Goal: Browse casually

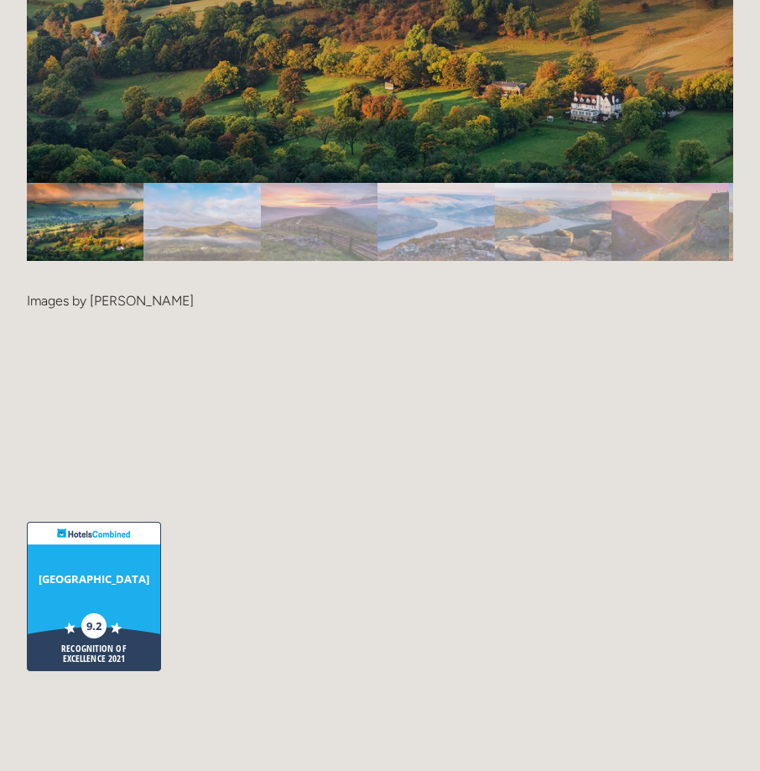
scroll to position [3645, 0]
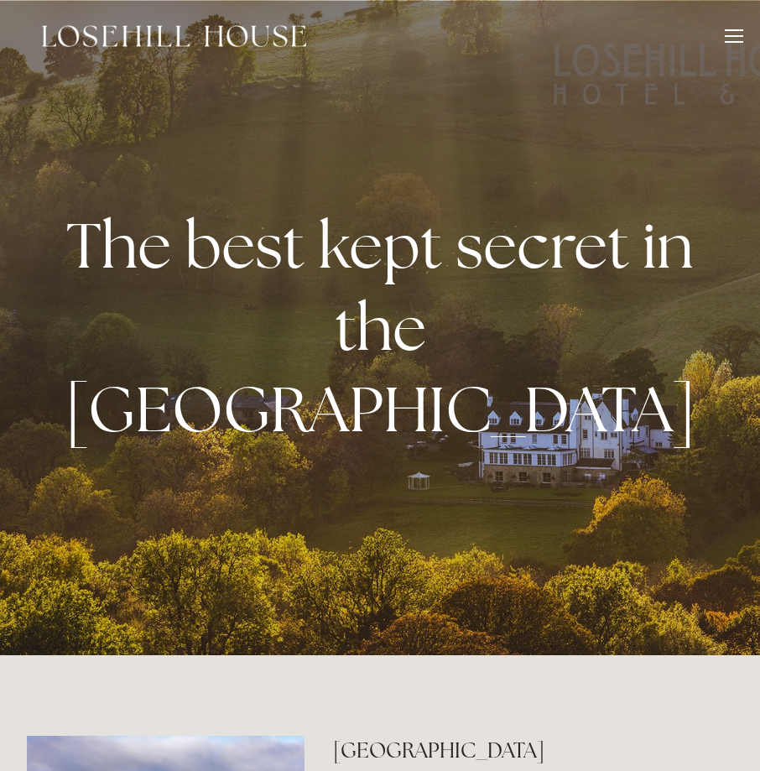
drag, startPoint x: 62, startPoint y: 62, endPoint x: 62, endPoint y: 48, distance: 14.3
drag, startPoint x: 62, startPoint y: 48, endPoint x: 535, endPoint y: 167, distance: 487.2
click at [534, 170] on div at bounding box center [380, 327] width 760 height 655
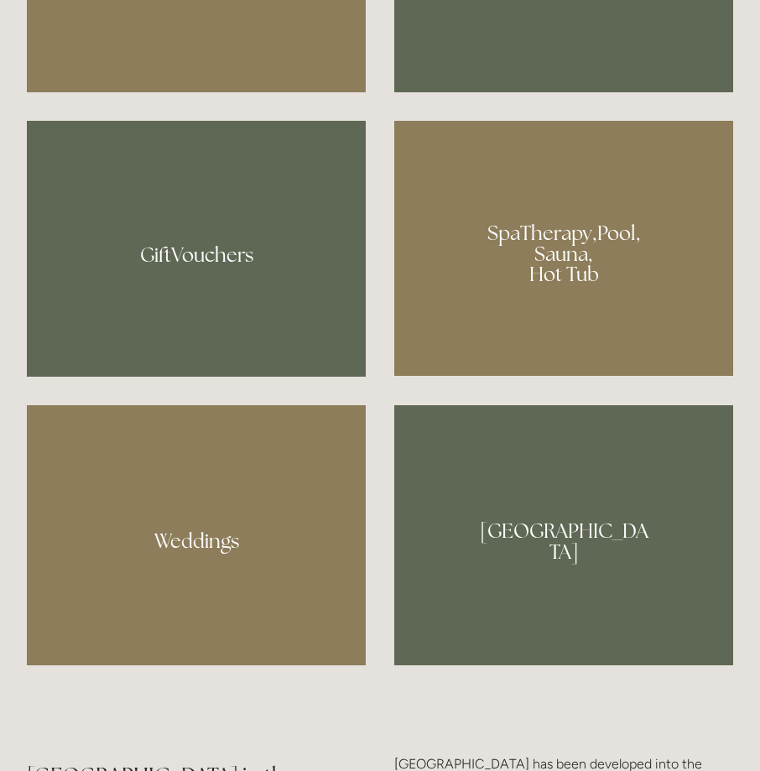
scroll to position [1091, 0]
